Goal: Communication & Community: Ask a question

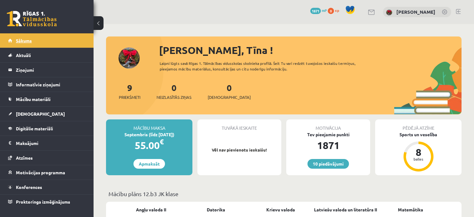
click at [10, 37] on link "Sākums" at bounding box center [47, 40] width 78 height 14
click at [23, 68] on legend "Ziņojumi 0" at bounding box center [51, 70] width 70 height 14
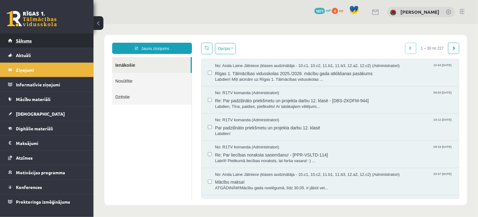
click at [32, 38] on link "Sākums" at bounding box center [47, 40] width 78 height 14
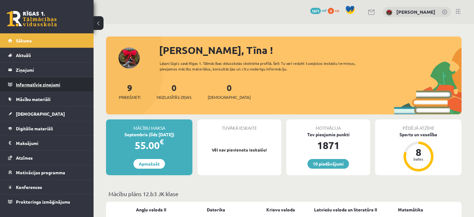
click at [26, 85] on legend "Informatīvie ziņojumi 0" at bounding box center [51, 84] width 70 height 14
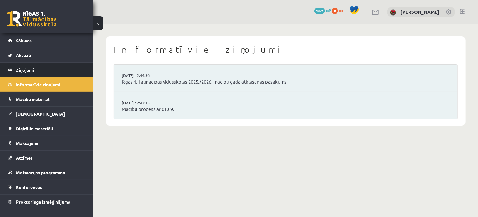
click at [32, 75] on legend "Ziņojumi 0" at bounding box center [51, 70] width 70 height 14
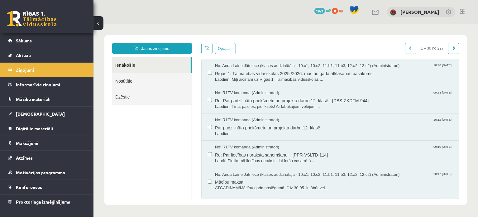
click at [26, 73] on legend "Ziņojumi 0" at bounding box center [51, 70] width 70 height 14
click at [127, 81] on link "Nosūtītie" at bounding box center [151, 81] width 79 height 16
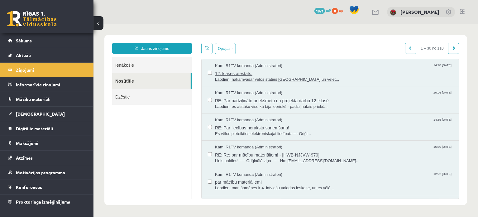
click at [256, 76] on span "Labdien, nākamvasar vēlos stāties [GEOGRAPHIC_DATA] un vēlēt..." at bounding box center [334, 79] width 238 height 6
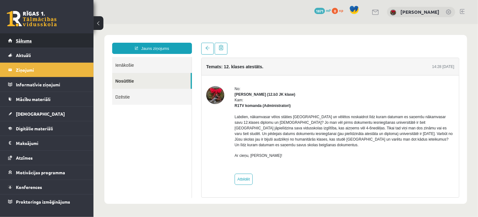
click at [26, 36] on link "Sākums" at bounding box center [47, 40] width 78 height 14
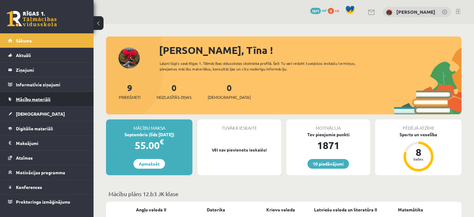
click at [28, 100] on span "Mācību materiāli" at bounding box center [33, 99] width 35 height 6
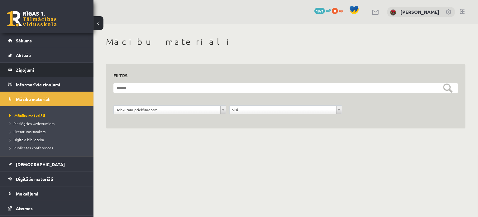
click at [29, 71] on legend "Ziņojumi 0" at bounding box center [51, 70] width 70 height 14
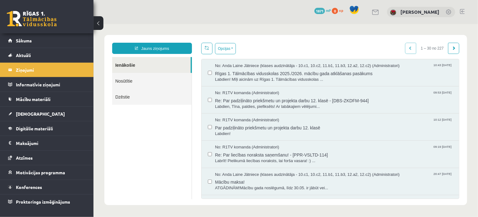
click at [147, 99] on link "Dzēstie" at bounding box center [151, 97] width 79 height 16
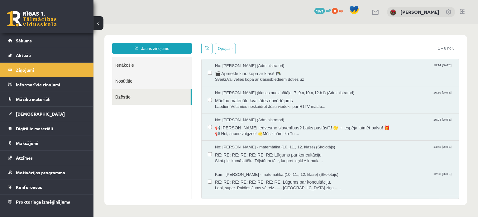
click at [147, 78] on link "Nosūtītie" at bounding box center [151, 81] width 79 height 16
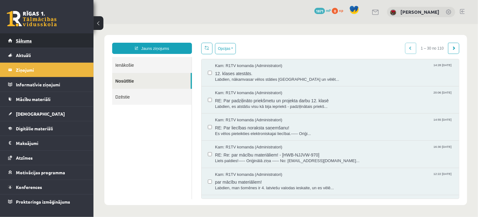
click at [41, 38] on link "Sākums" at bounding box center [47, 40] width 78 height 14
